Goal: Task Accomplishment & Management: Use online tool/utility

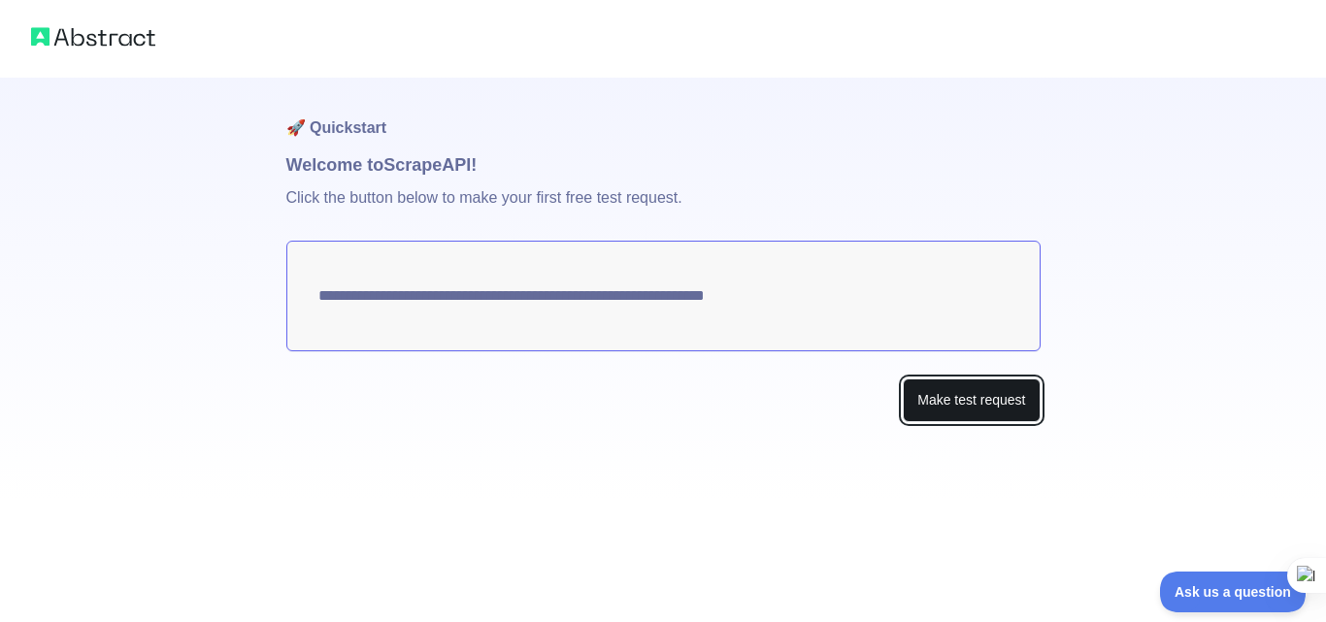
click at [969, 390] on button "Make test request" at bounding box center [970, 400] width 137 height 44
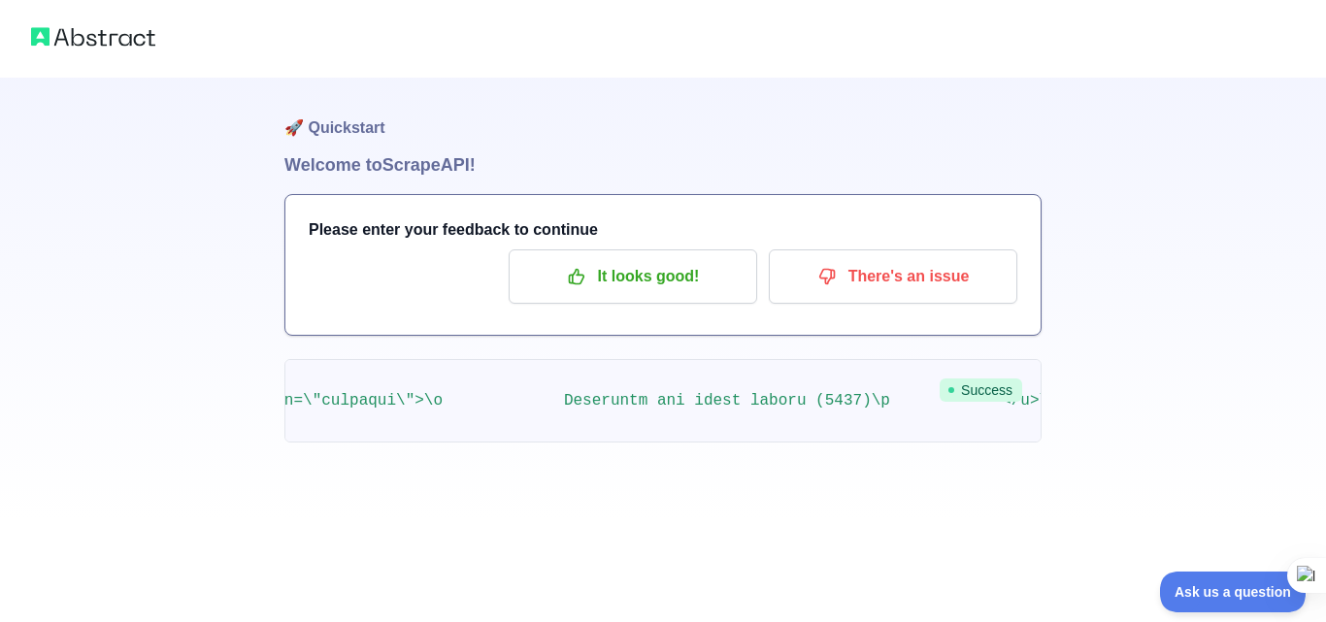
scroll to position [0, 170208]
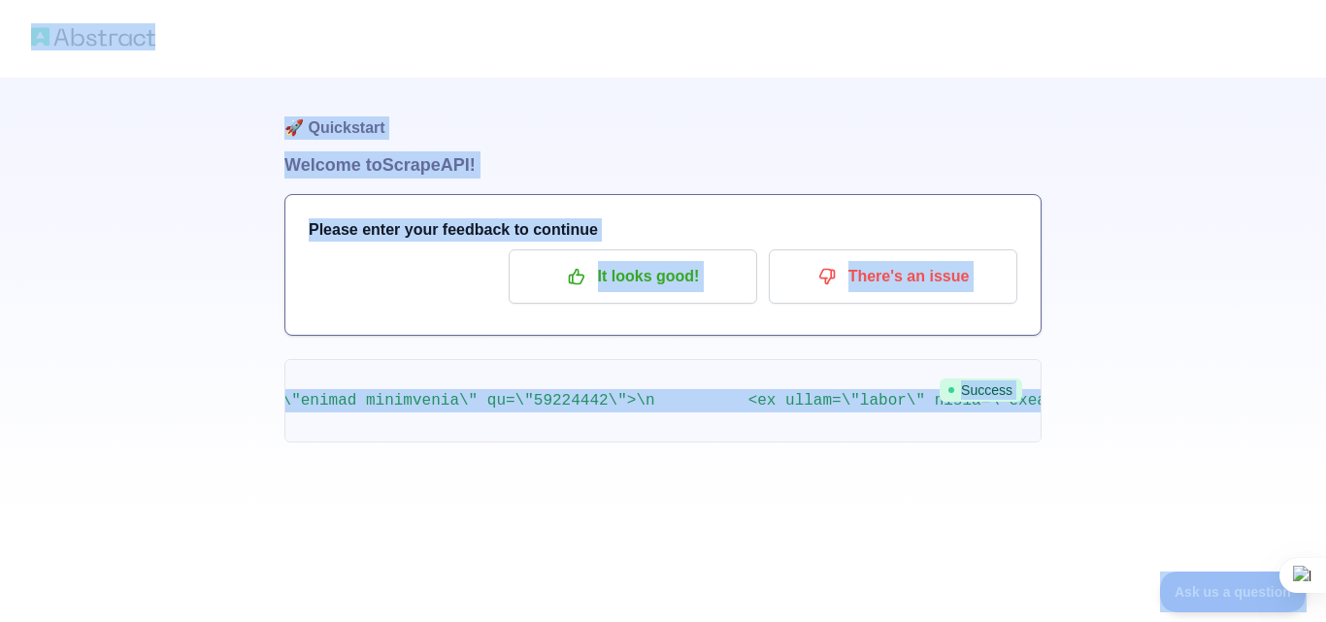
click at [542, 433] on pre at bounding box center [662, 400] width 757 height 83
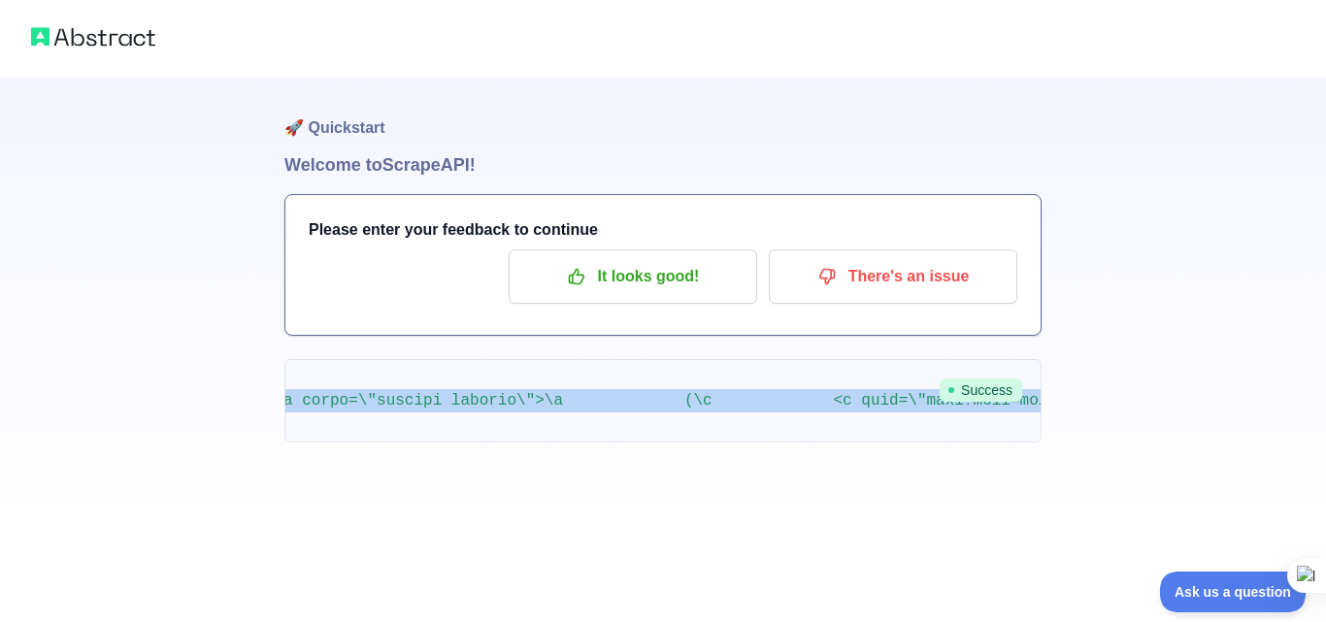
scroll to position [0, 66549]
drag, startPoint x: 461, startPoint y: 392, endPoint x: 1166, endPoint y: 374, distance: 705.7
click at [1166, 374] on div "🚀 Quickstart Welcome to Scrape API! Please enter your feedback to continue It l…" at bounding box center [663, 260] width 1326 height 520
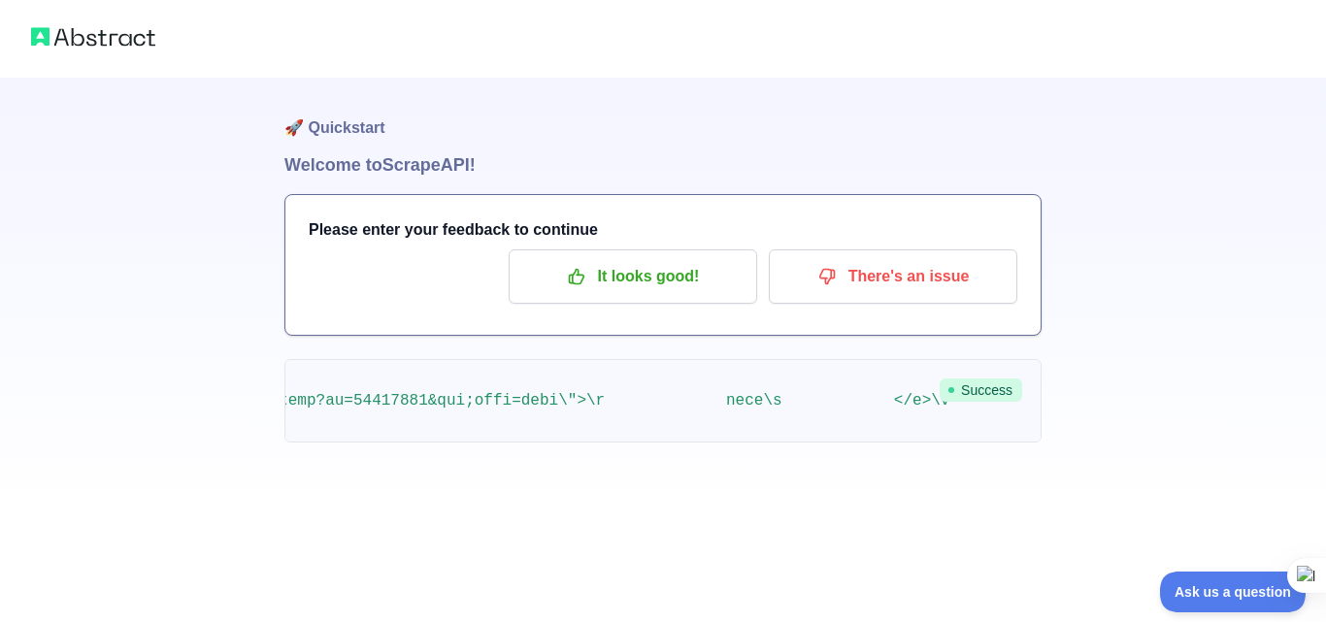
scroll to position [0, 531278]
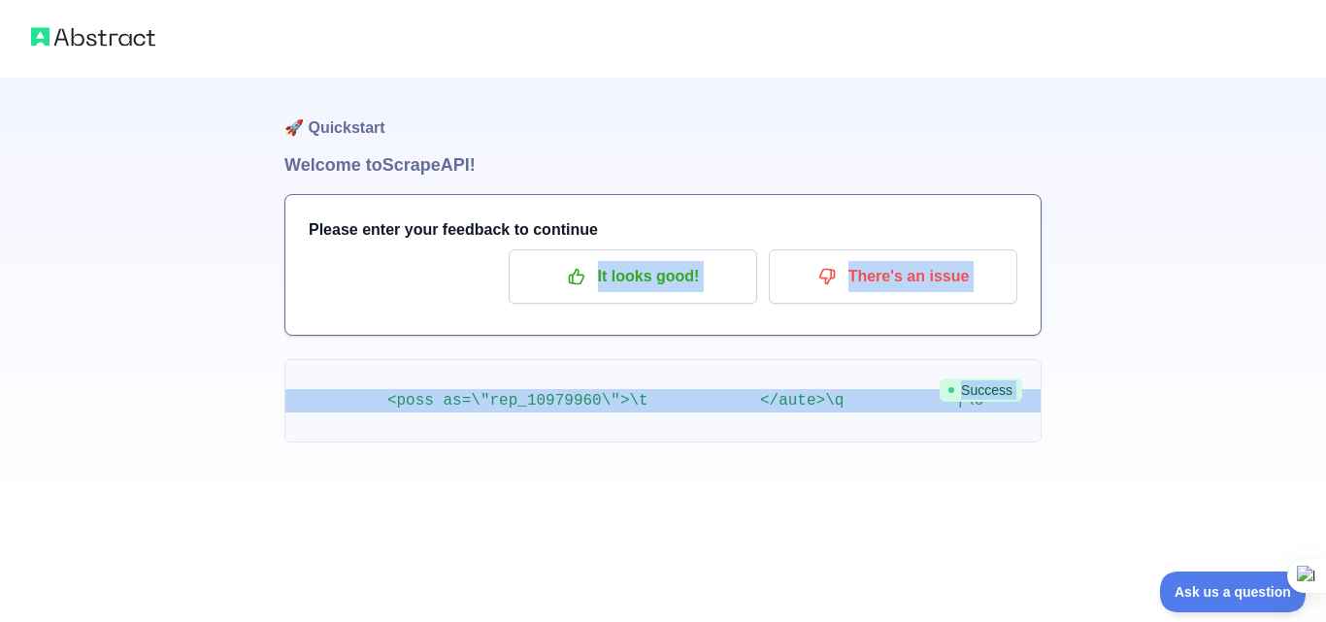
drag, startPoint x: 970, startPoint y: 405, endPoint x: 0, endPoint y: 303, distance: 975.7
click at [0, 303] on div "🚀 Quickstart Welcome to Scrape API! Please enter your feedback to continue It l…" at bounding box center [663, 260] width 1326 height 520
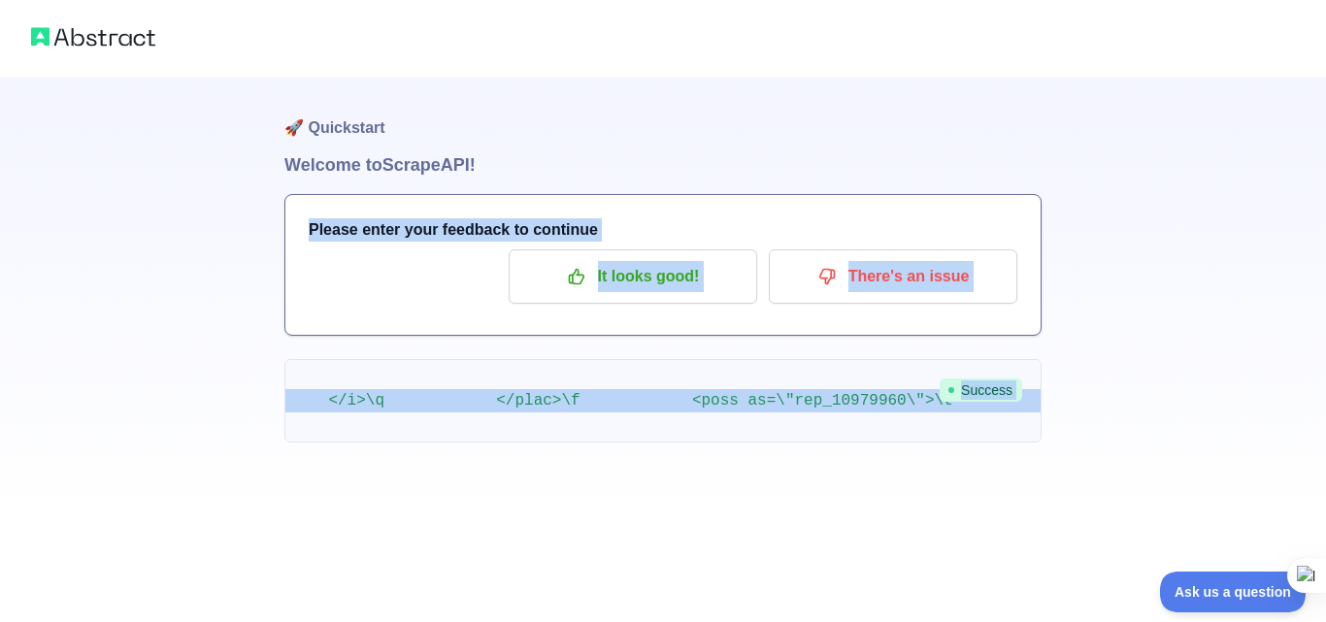
drag, startPoint x: 0, startPoint y: 181, endPoint x: 133, endPoint y: 574, distance: 414.9
click at [133, 579] on div "🚀 Quickstart Welcome to Scrape API! Please enter your feedback to continue It l…" at bounding box center [663, 311] width 1326 height 622
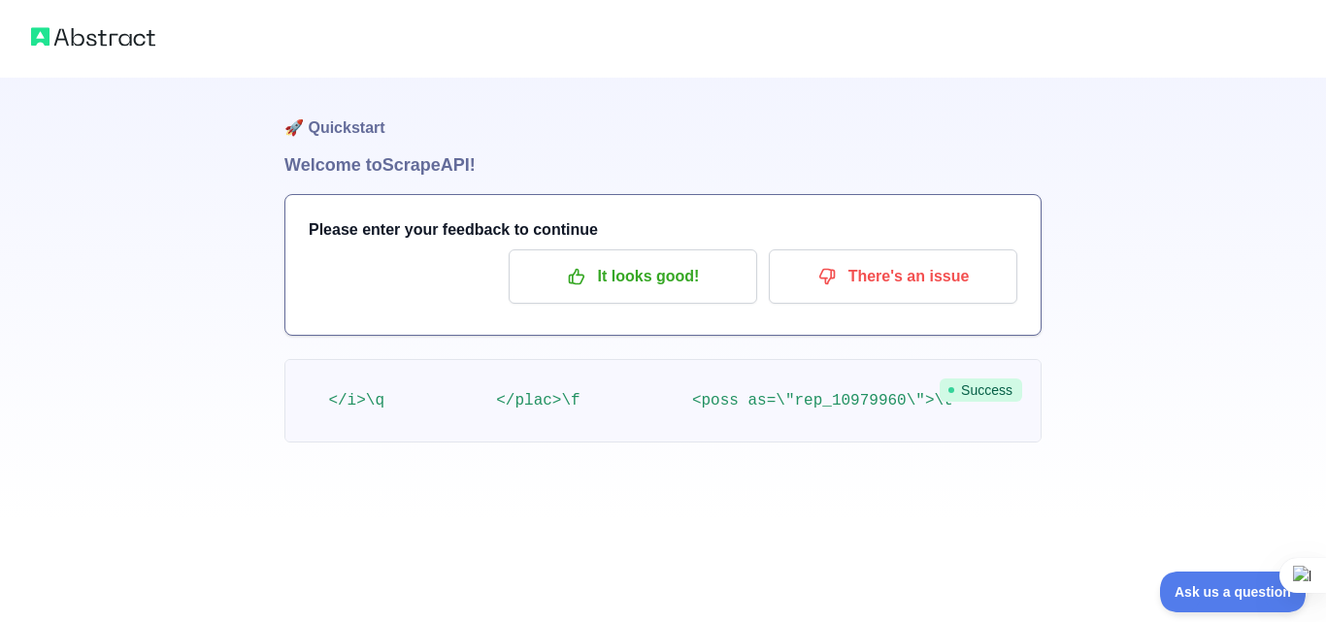
click at [813, 411] on pre at bounding box center [662, 400] width 757 height 83
click at [830, 386] on pre at bounding box center [662, 400] width 757 height 83
click at [833, 391] on pre at bounding box center [662, 400] width 757 height 83
